Goal: Download file/media

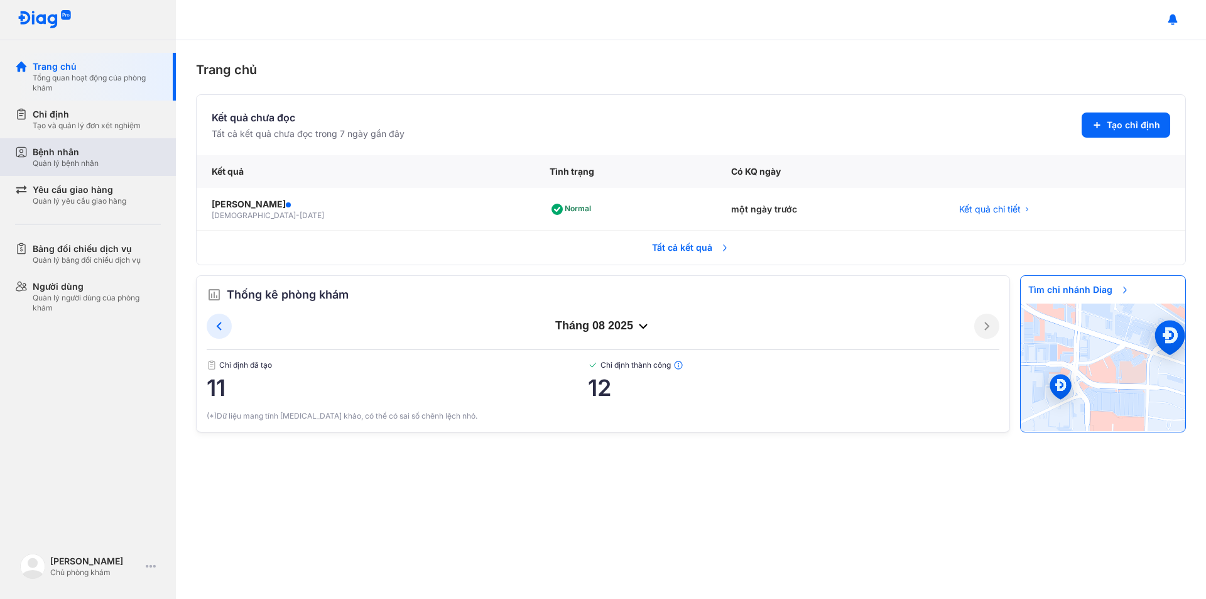
click at [87, 149] on div "Bệnh nhân" at bounding box center [66, 152] width 66 height 13
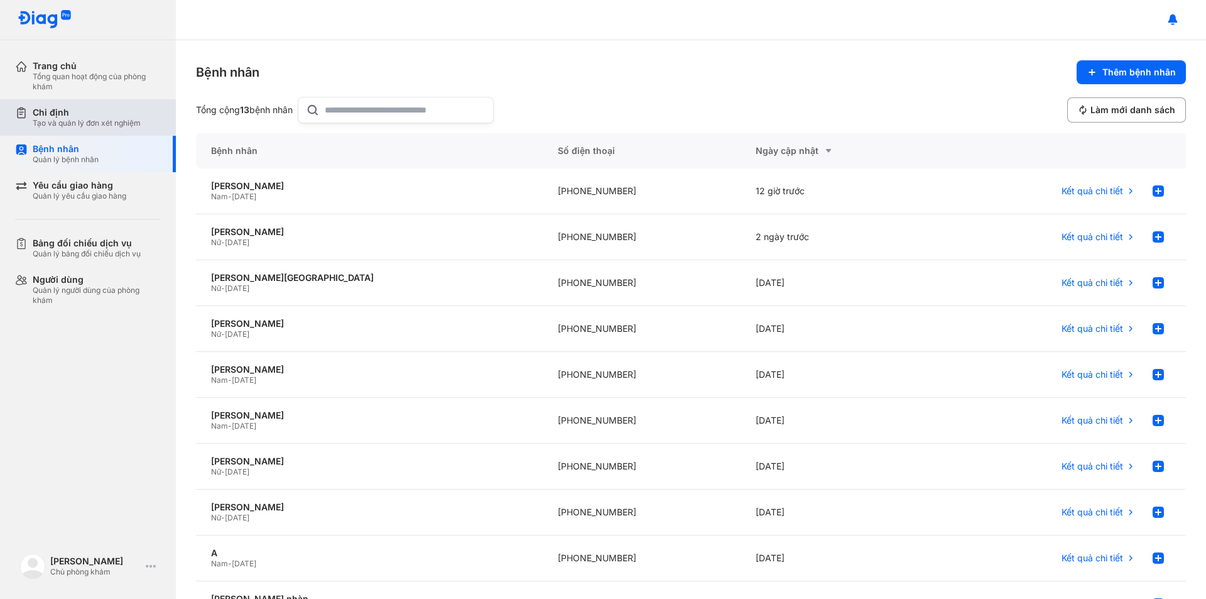
click at [99, 119] on div "Tạo và quản lý đơn xét nghiệm" at bounding box center [87, 123] width 108 height 10
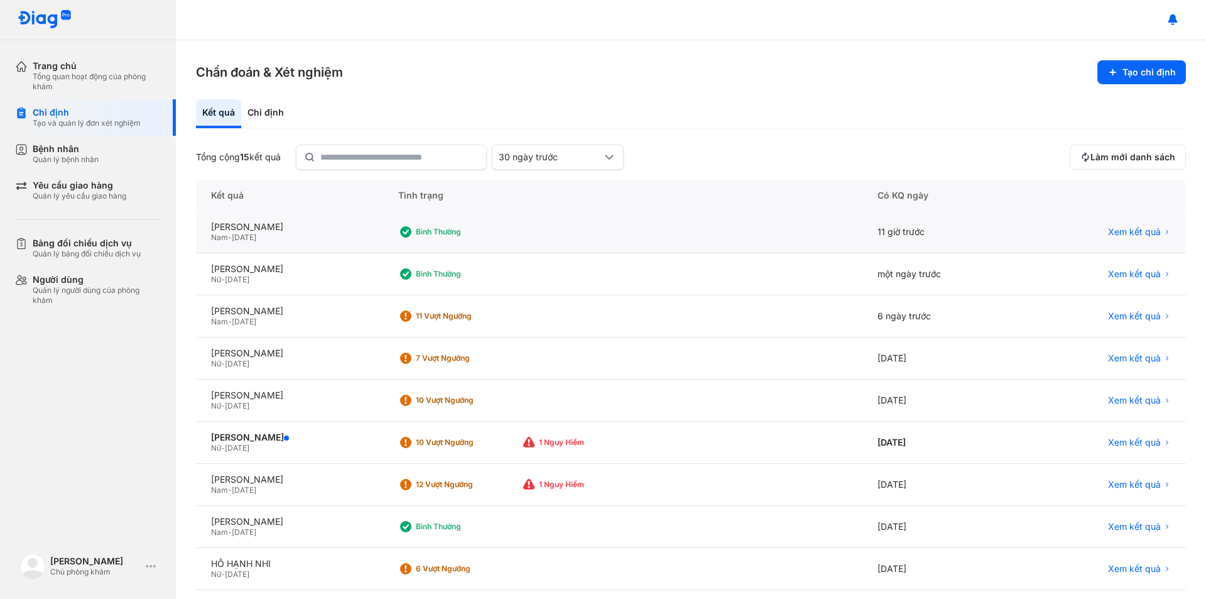
click at [327, 232] on div "Nam - 01/01/1978" at bounding box center [289, 237] width 157 height 10
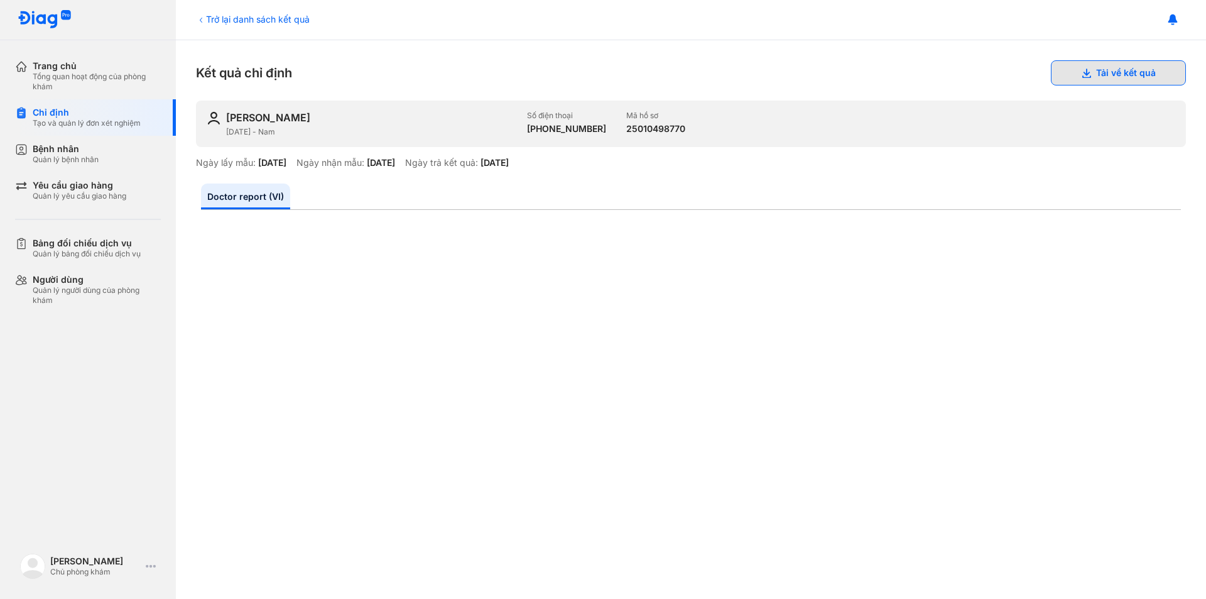
click at [1093, 76] on button "Tải về kết quả" at bounding box center [1118, 72] width 135 height 25
